Goal: Information Seeking & Learning: Learn about a topic

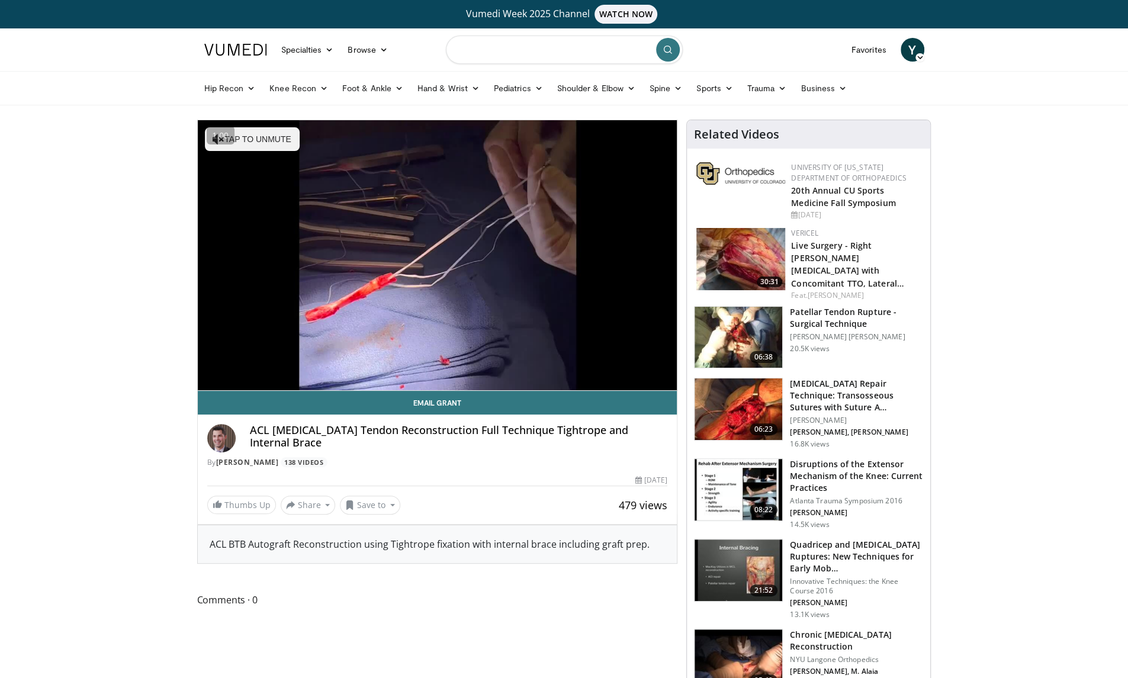
click at [489, 54] on input "Search topics, interventions" at bounding box center [564, 50] width 237 height 28
type input "**********"
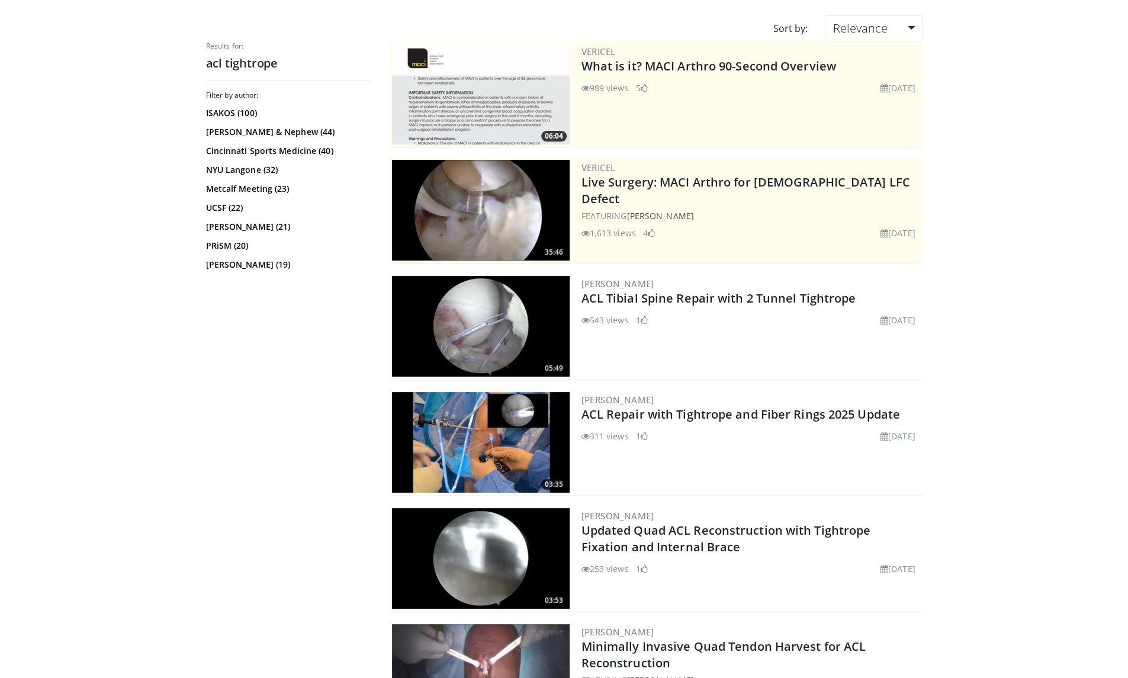
scroll to position [119, 0]
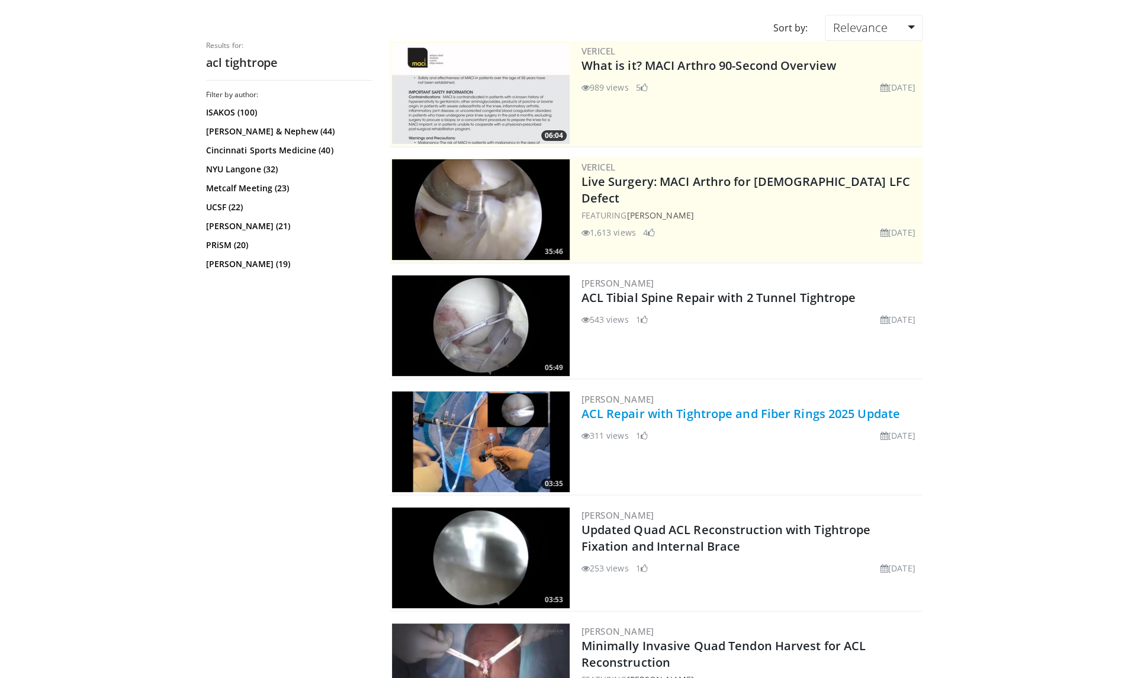
click at [631, 415] on link "ACL Repair with Tightrope and Fiber Rings 2025 Update" at bounding box center [741, 414] width 319 height 16
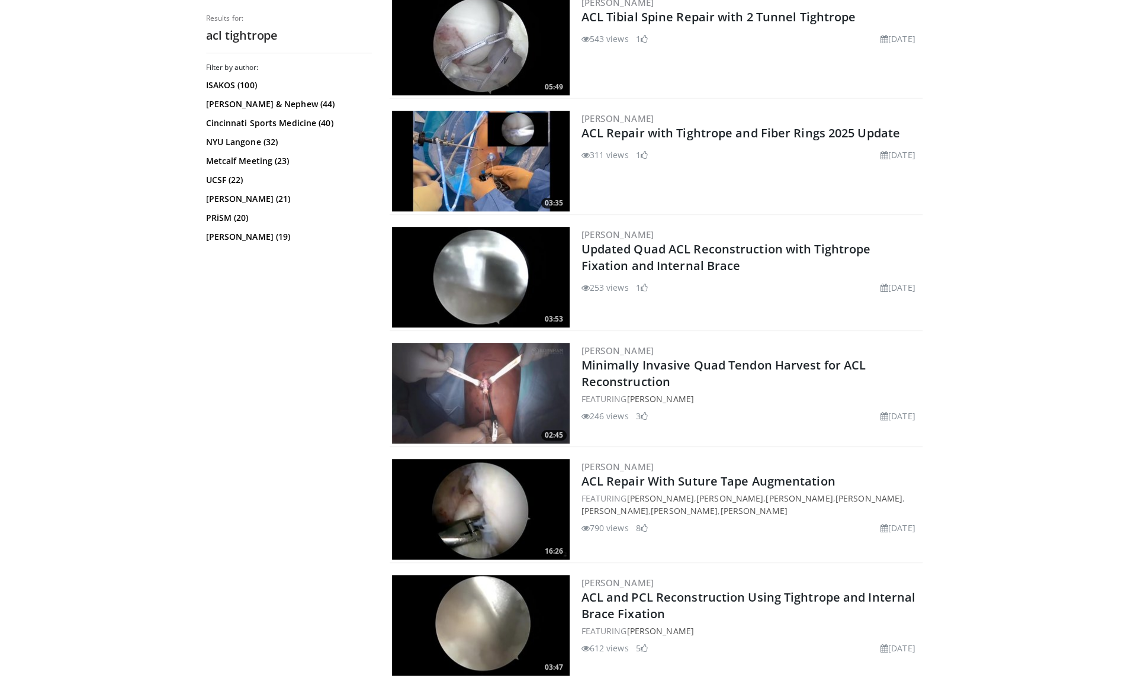
scroll to position [400, 0]
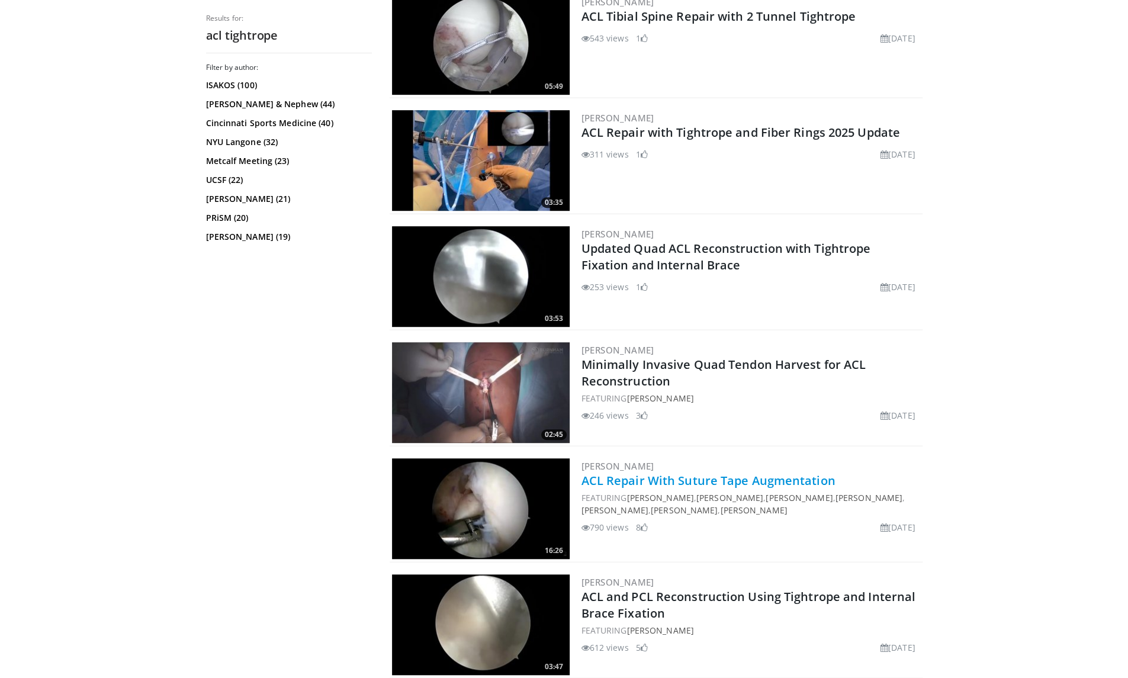
click at [668, 476] on link "ACL Repair With Suture Tape Augmentation" at bounding box center [709, 481] width 254 height 16
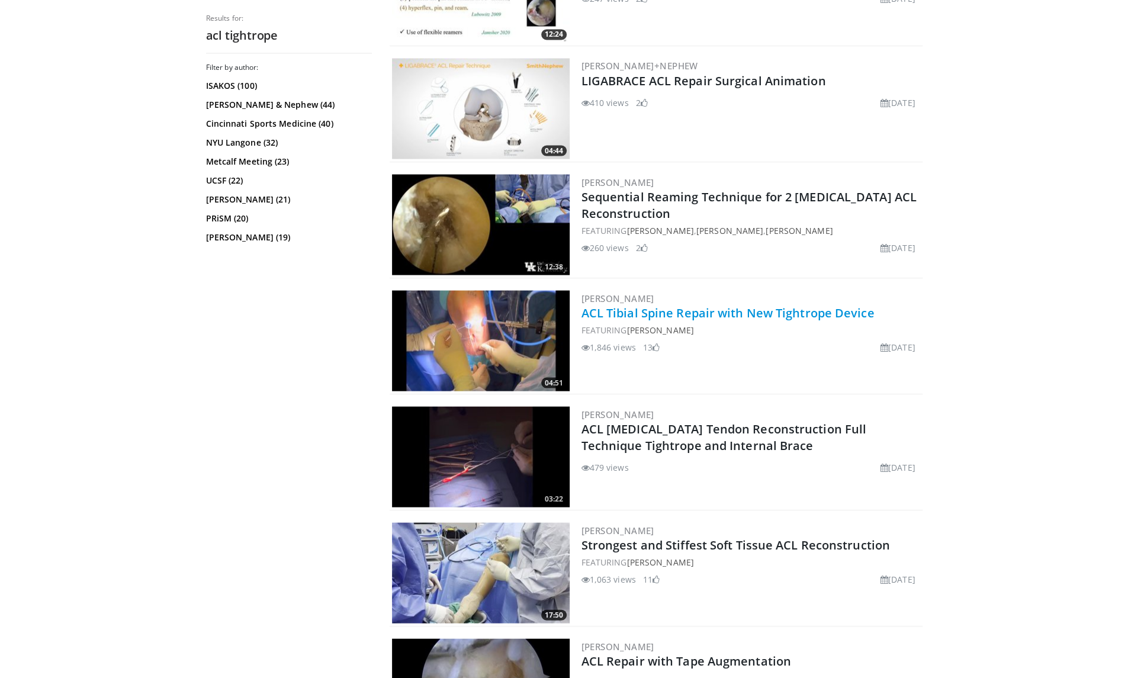
scroll to position [1614, 0]
click at [653, 309] on link "ACL Tibial Spine Repair with New Tightrope Device" at bounding box center [728, 312] width 293 height 16
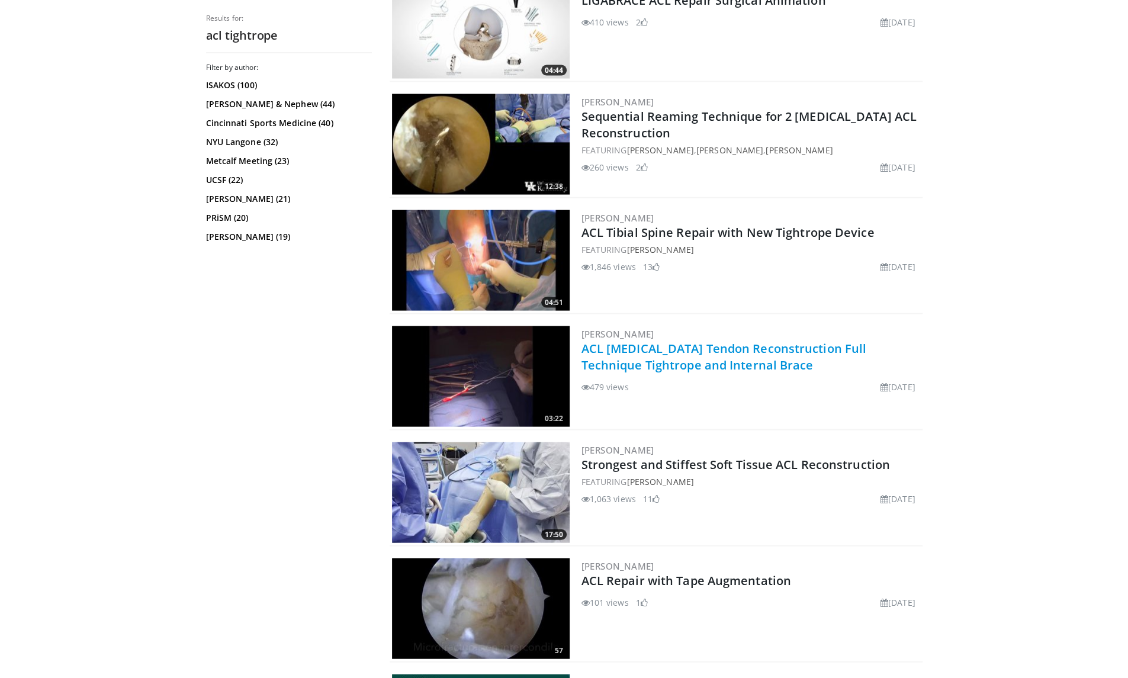
scroll to position [1699, 0]
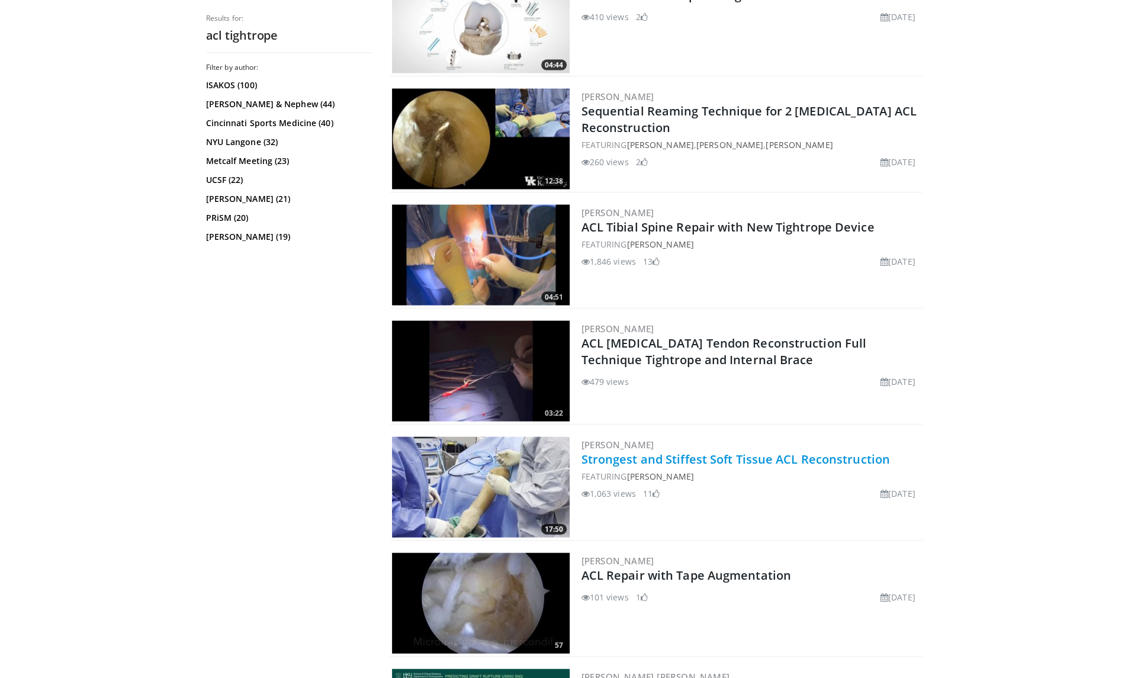
click at [661, 456] on link "Strongest and Stiffest Soft Tissue ACL Reconstruction" at bounding box center [736, 459] width 309 height 16
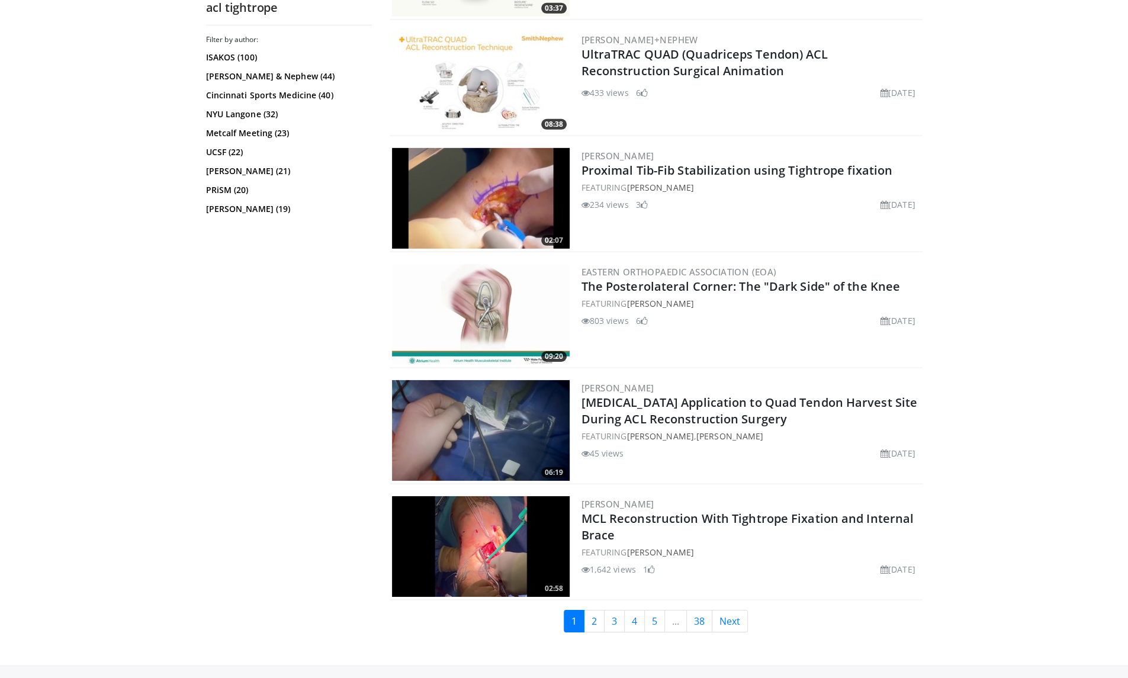
scroll to position [2687, 0]
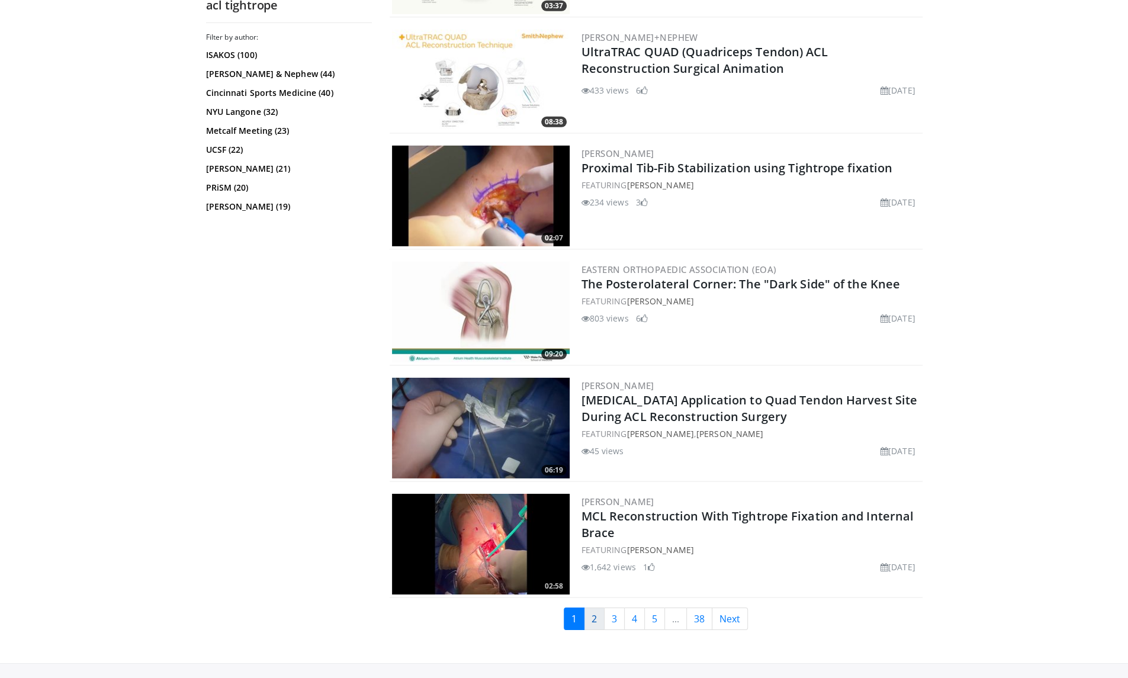
click at [588, 624] on link "2" at bounding box center [594, 619] width 21 height 23
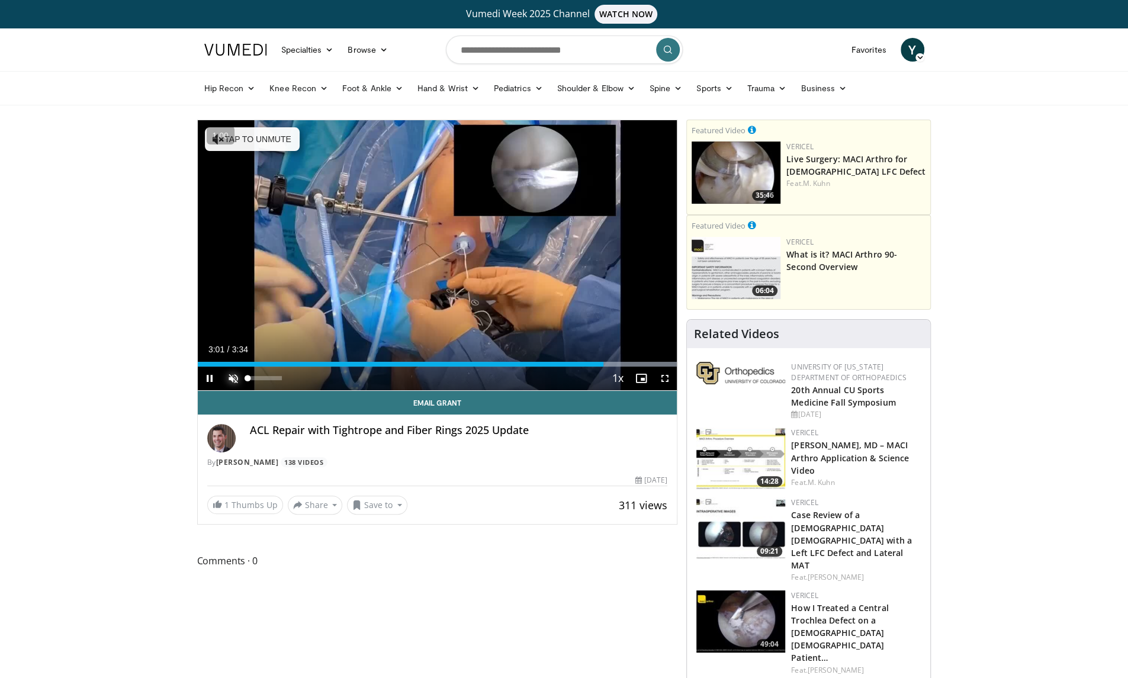
click at [229, 375] on span "Video Player" at bounding box center [234, 379] width 24 height 24
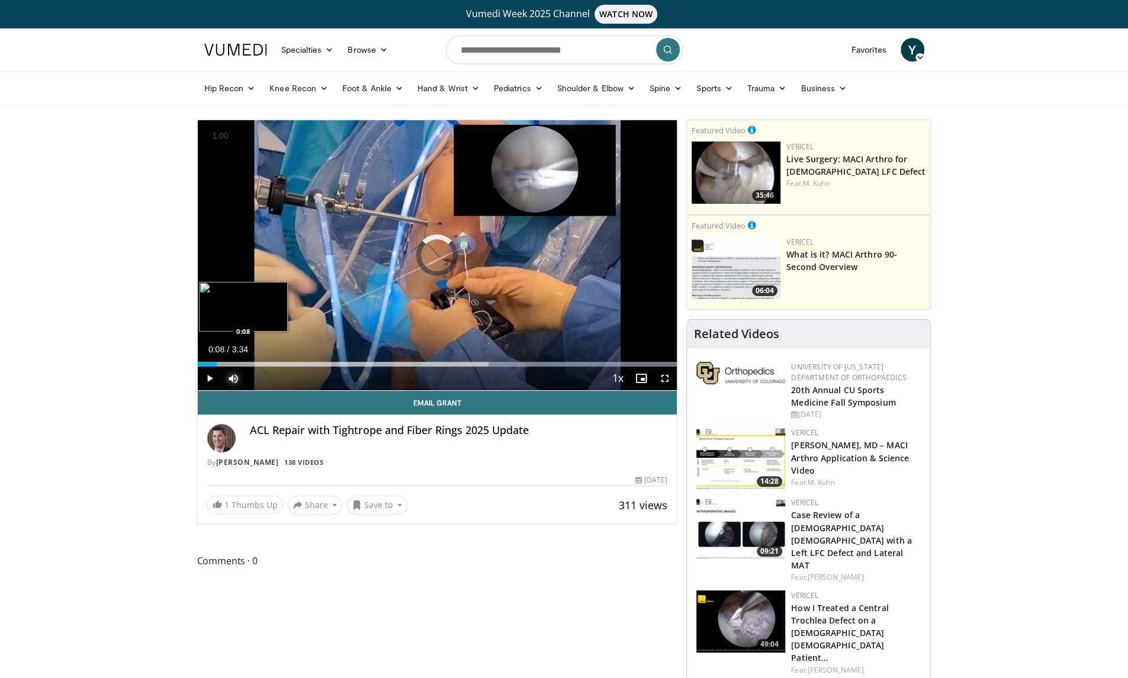
click at [217, 363] on div "Loaded : 100.00% 0:08 0:08" at bounding box center [438, 364] width 480 height 5
click at [235, 360] on div "Loaded : 27.78% 0:14 0:16" at bounding box center [438, 360] width 480 height 11
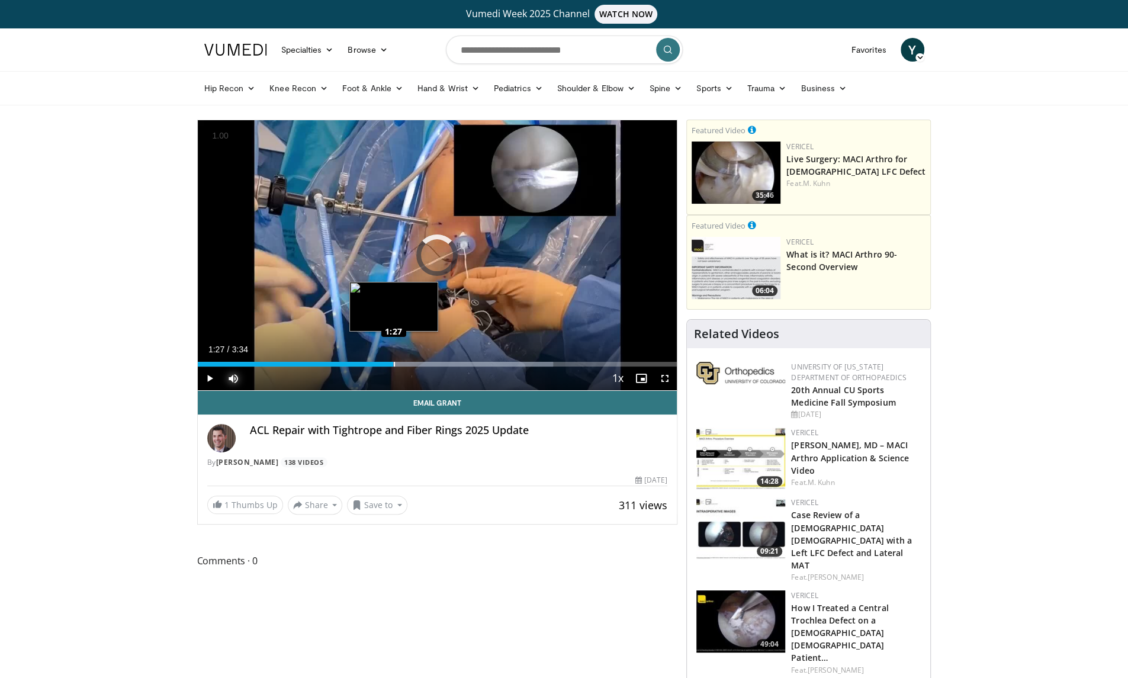
click at [393, 357] on div "Loaded : 74.13% 1:27 1:27" at bounding box center [438, 360] width 480 height 11
click at [355, 362] on div "1:34" at bounding box center [277, 364] width 158 height 5
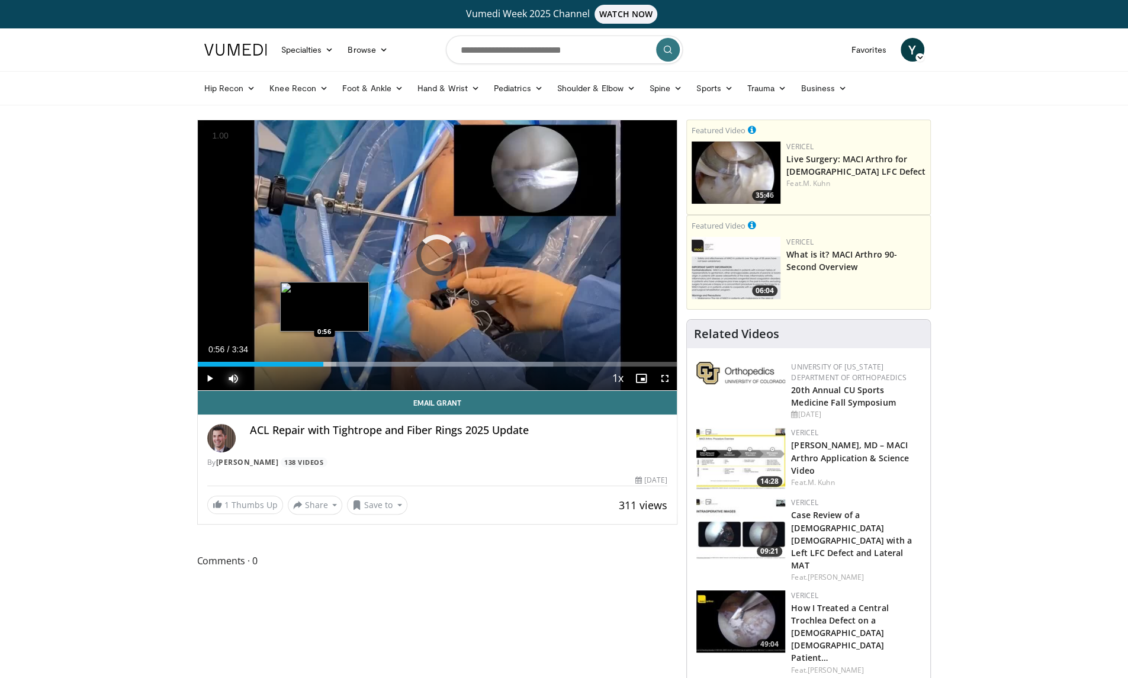
click at [323, 357] on div "Loaded : 74.13% 0:56 0:56" at bounding box center [438, 360] width 480 height 11
click at [301, 358] on div "Loaded : 56.07% 1:00 0:46" at bounding box center [438, 360] width 480 height 11
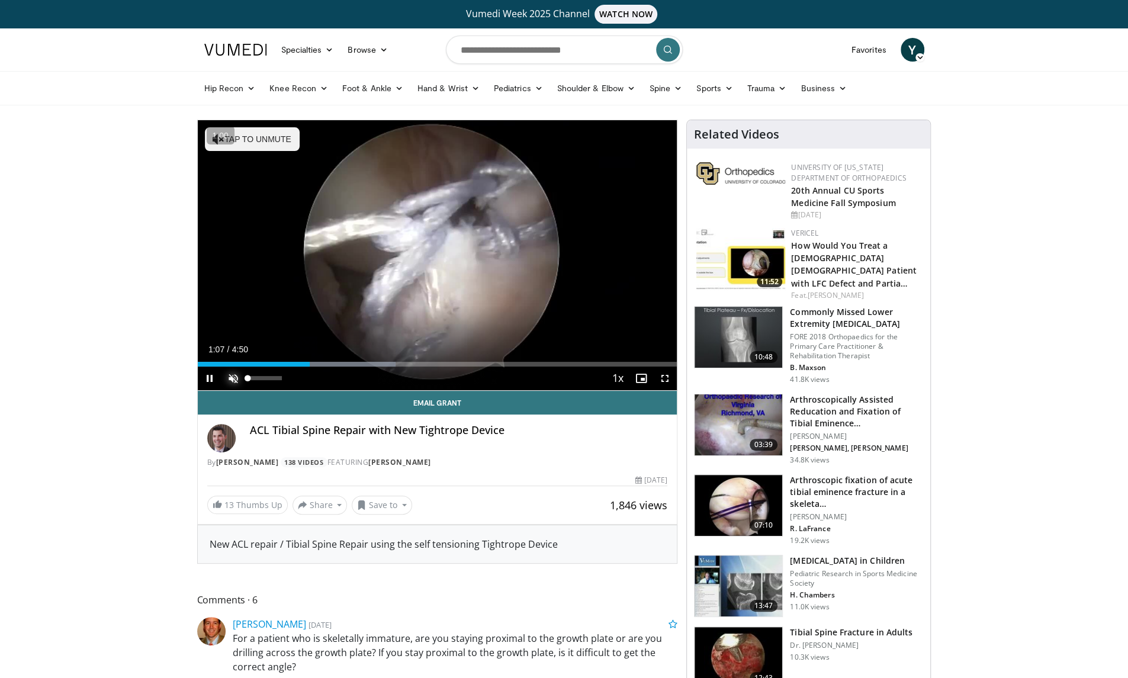
click at [229, 376] on span "Video Player" at bounding box center [234, 379] width 24 height 24
click at [661, 373] on span "Video Player" at bounding box center [665, 379] width 24 height 24
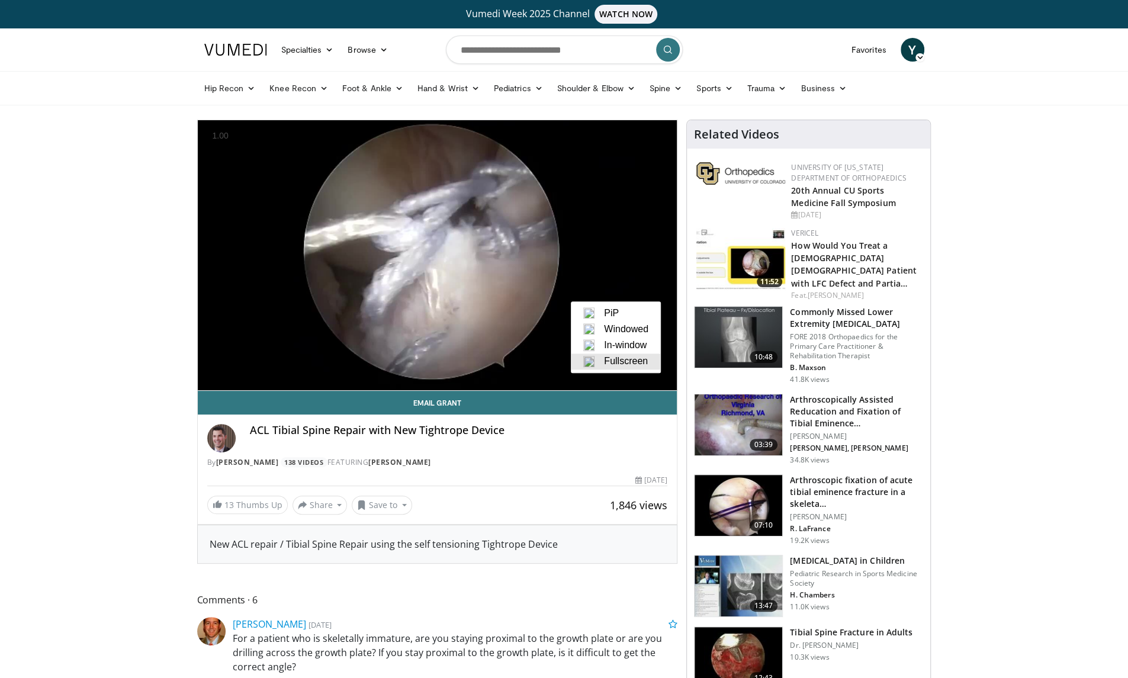
click at [611, 360] on span "Fullscreen" at bounding box center [626, 361] width 44 height 11
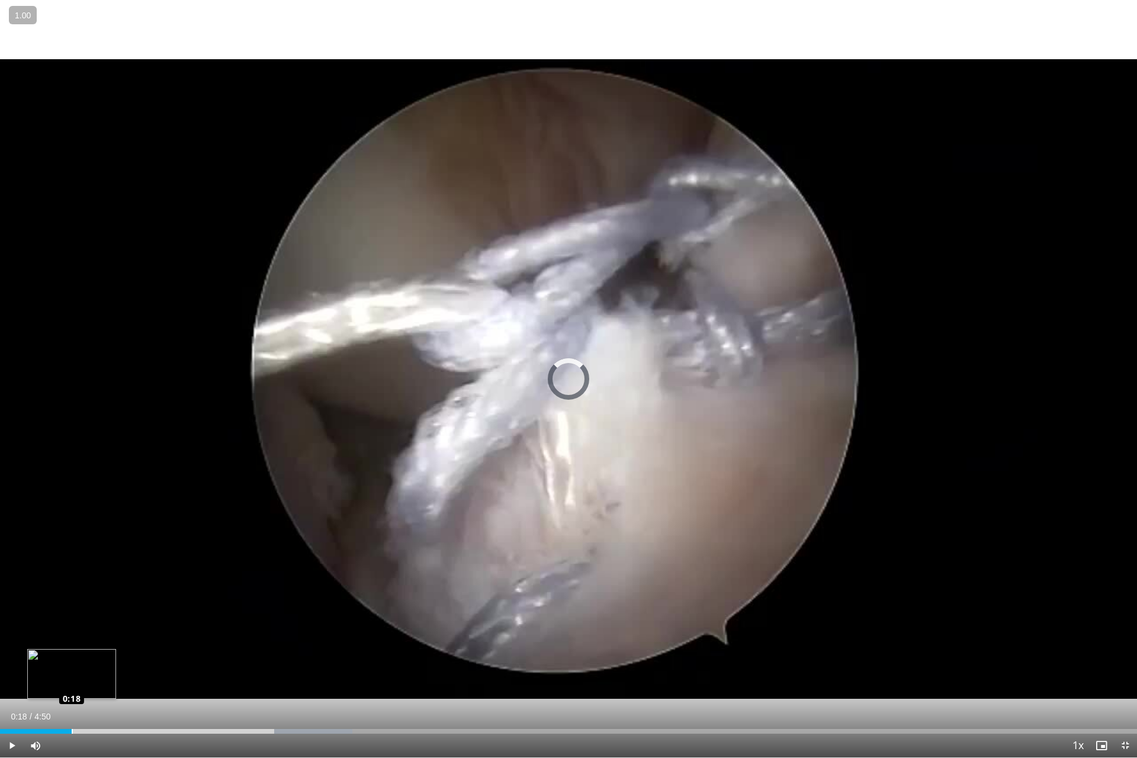
click at [72, 678] on div "Loaded : 31.01% 0:18 0:18" at bounding box center [568, 731] width 1137 height 5
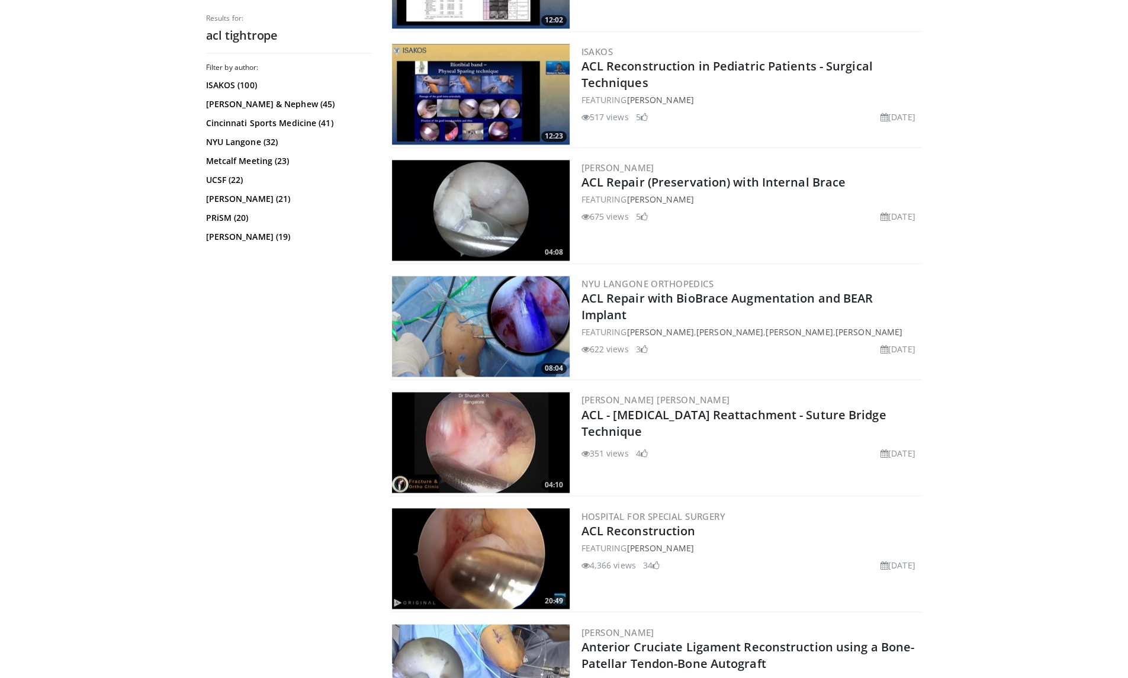
scroll to position [1280, 0]
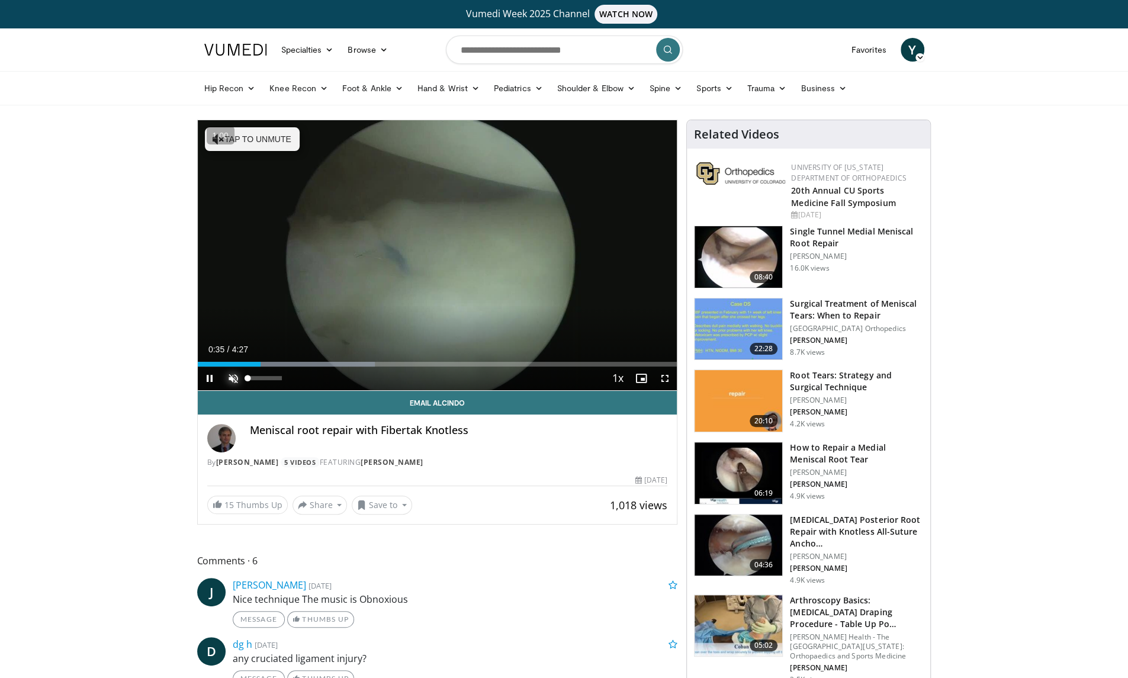
click at [233, 374] on span "Video Player" at bounding box center [234, 379] width 24 height 24
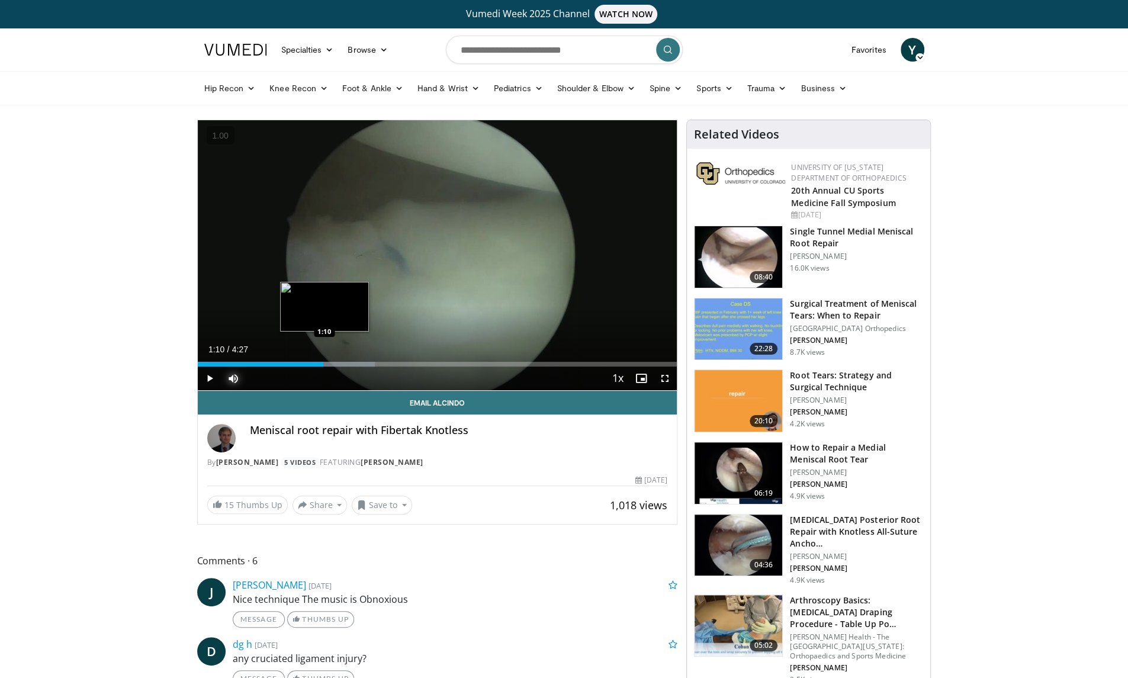
click at [323, 362] on div "Loaded : 36.99% 1:10 1:10" at bounding box center [438, 364] width 480 height 5
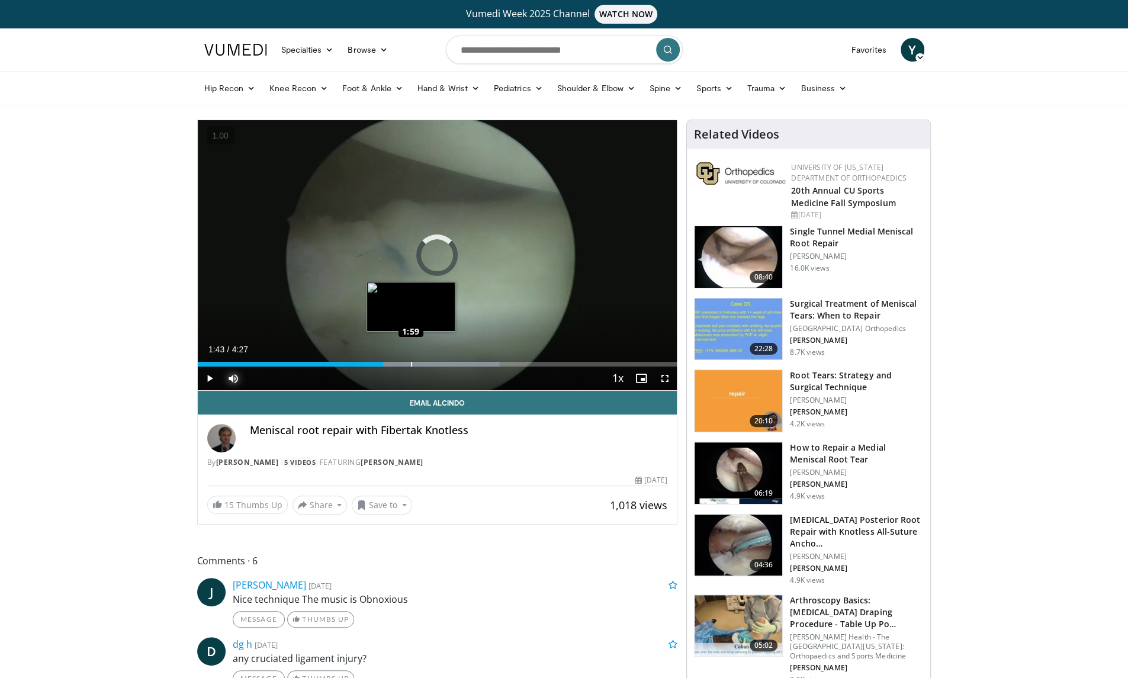
click at [410, 360] on div "Loaded : 62.90% 1:59 1:59" at bounding box center [438, 360] width 480 height 11
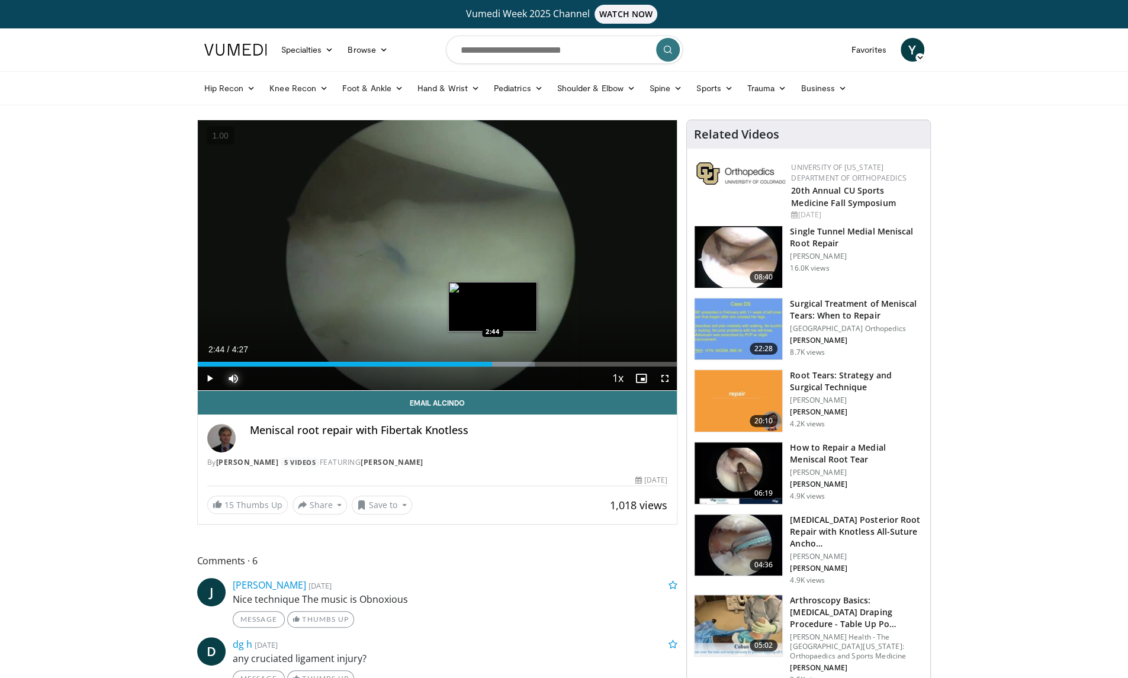
click at [492, 362] on div "Progress Bar" at bounding box center [447, 364] width 174 height 5
click at [553, 362] on div "Loaded : 82.10% 3:18 3:18" at bounding box center [438, 364] width 480 height 5
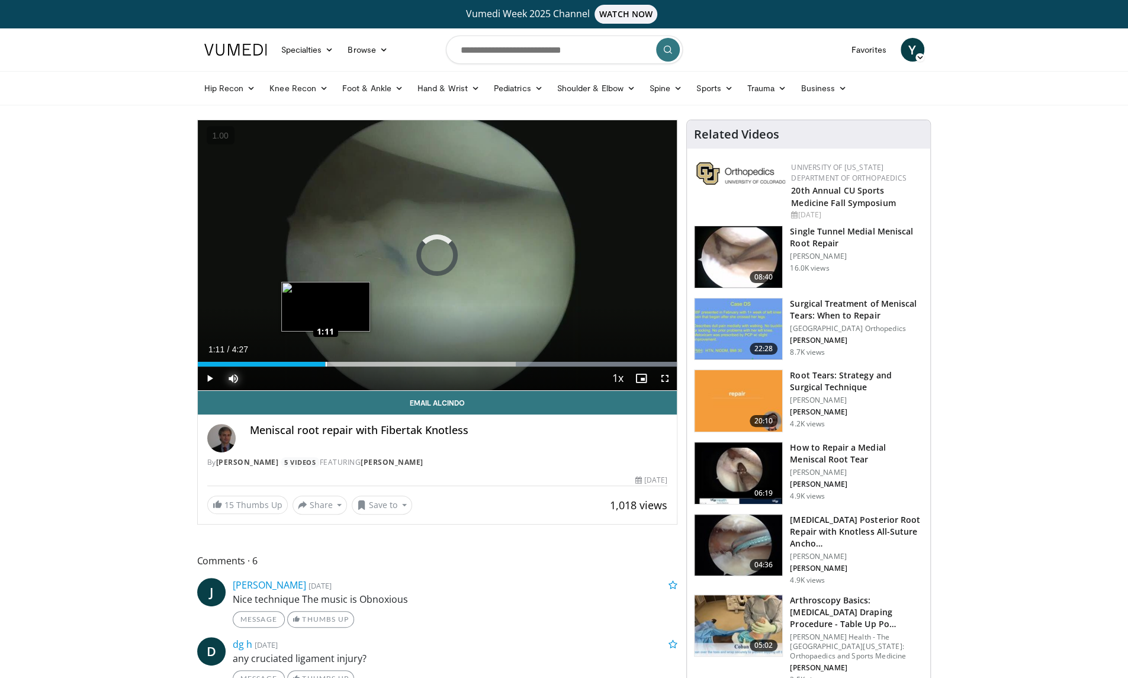
click at [325, 363] on div "Loaded : 100.00% 1:11 1:11" at bounding box center [438, 364] width 480 height 5
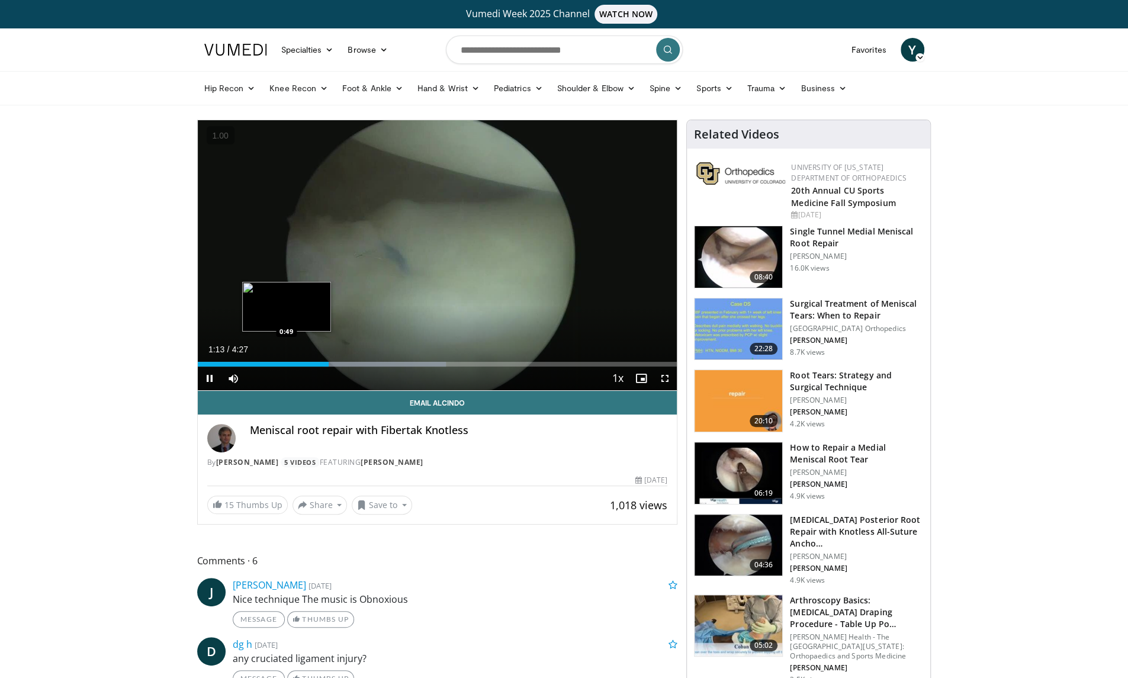
click at [286, 364] on video-js "**********" at bounding box center [438, 255] width 480 height 271
click at [267, 365] on div "0:38" at bounding box center [232, 364] width 69 height 5
click at [250, 360] on div "Loaded : 0.00% 0:29 0:29" at bounding box center [438, 360] width 480 height 11
click at [232, 367] on span "Video Player" at bounding box center [234, 379] width 24 height 24
click at [222, 364] on div "Loaded : 36.99% 0:13 0:13" at bounding box center [438, 364] width 480 height 5
